Goal: Complete application form: Complete application form

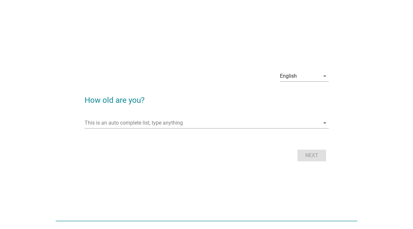
click at [282, 130] on div "This is an auto complete list, type anything arrow_drop_down" at bounding box center [207, 126] width 244 height 17
click at [279, 121] on input "This is an auto complete list, type anything" at bounding box center [202, 123] width 235 height 10
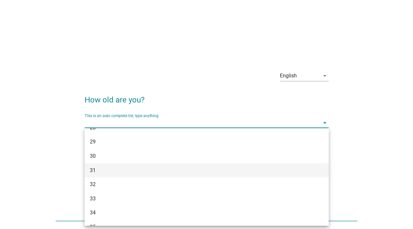
scroll to position [190, 0]
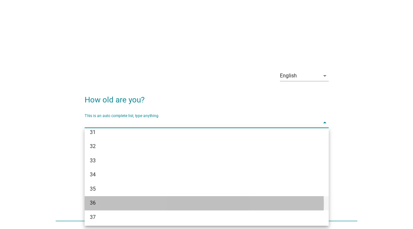
click at [199, 200] on div "36" at bounding box center [197, 203] width 214 height 8
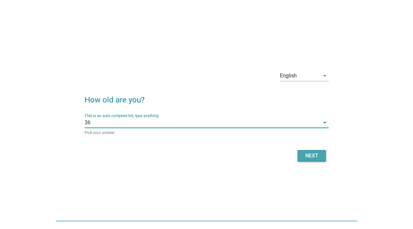
click at [302, 154] on button "Next" at bounding box center [312, 156] width 29 height 12
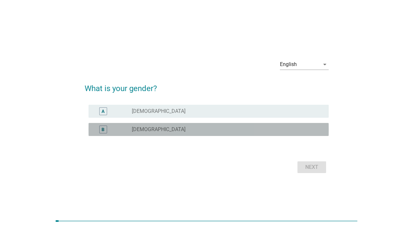
click at [216, 130] on div "radio_button_unchecked [DEMOGRAPHIC_DATA]" at bounding box center [225, 129] width 186 height 7
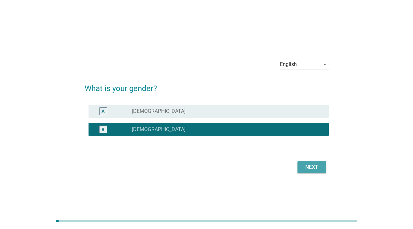
click at [315, 164] on div "Next" at bounding box center [312, 168] width 18 height 8
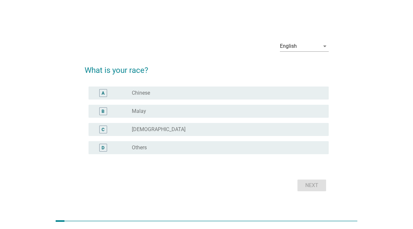
click at [235, 93] on div "radio_button_unchecked Chinese" at bounding box center [225, 93] width 186 height 7
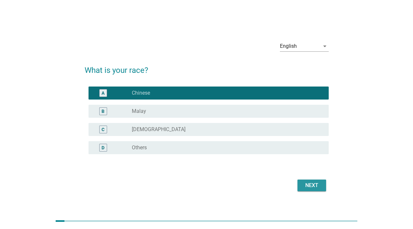
click at [320, 182] on div "Next" at bounding box center [312, 186] width 18 height 8
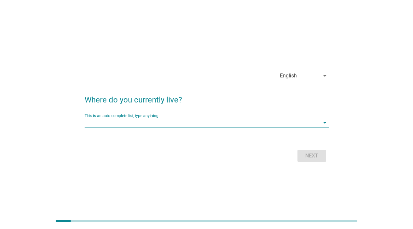
click at [247, 123] on input "This is an auto complete list, type anything" at bounding box center [202, 123] width 235 height 10
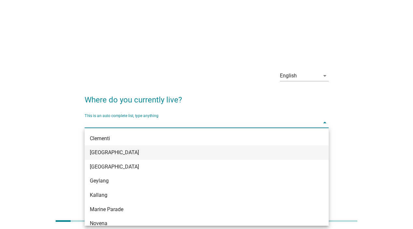
scroll to position [0, 0]
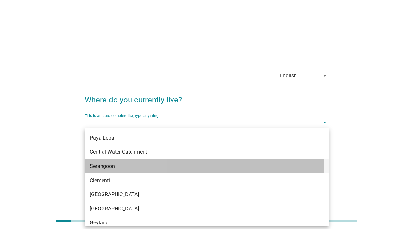
click at [174, 168] on div "Serangoon" at bounding box center [197, 167] width 214 height 8
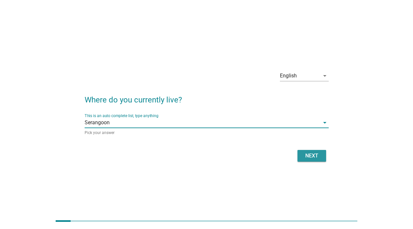
click at [319, 152] on div "Next" at bounding box center [312, 156] width 18 height 8
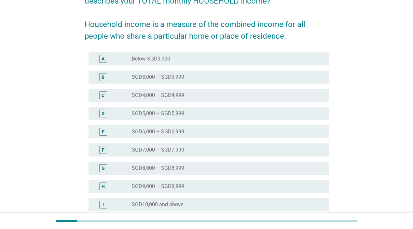
scroll to position [102, 0]
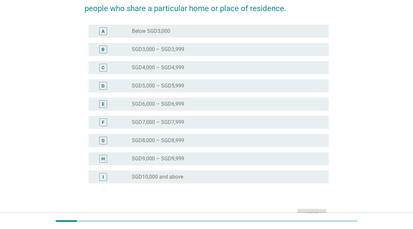
click at [213, 159] on div "radio_button_unchecked SGD9,000 – SGD9,999" at bounding box center [225, 159] width 186 height 7
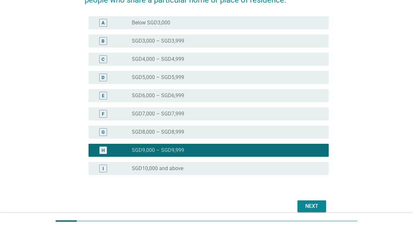
scroll to position [115, 0]
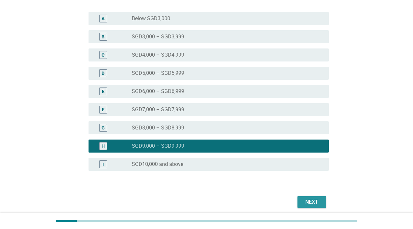
click at [316, 200] on div "Next" at bounding box center [312, 202] width 18 height 8
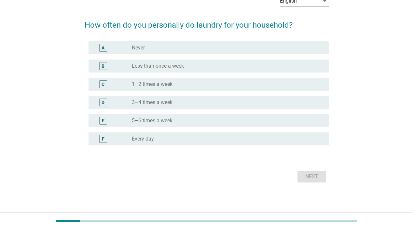
scroll to position [0, 0]
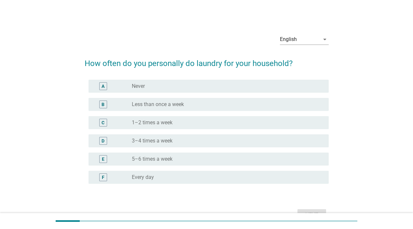
click at [229, 124] on div "radio_button_unchecked 1–2 times a week" at bounding box center [225, 123] width 186 height 7
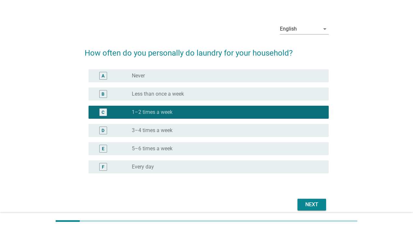
scroll to position [38, 0]
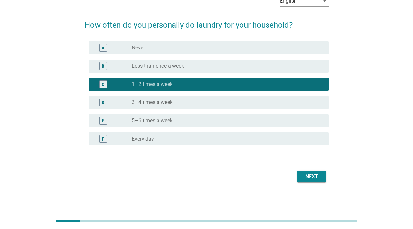
click at [313, 181] on button "Next" at bounding box center [312, 177] width 29 height 12
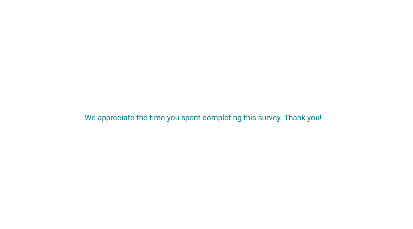
scroll to position [0, 0]
